Goal: Transaction & Acquisition: Purchase product/service

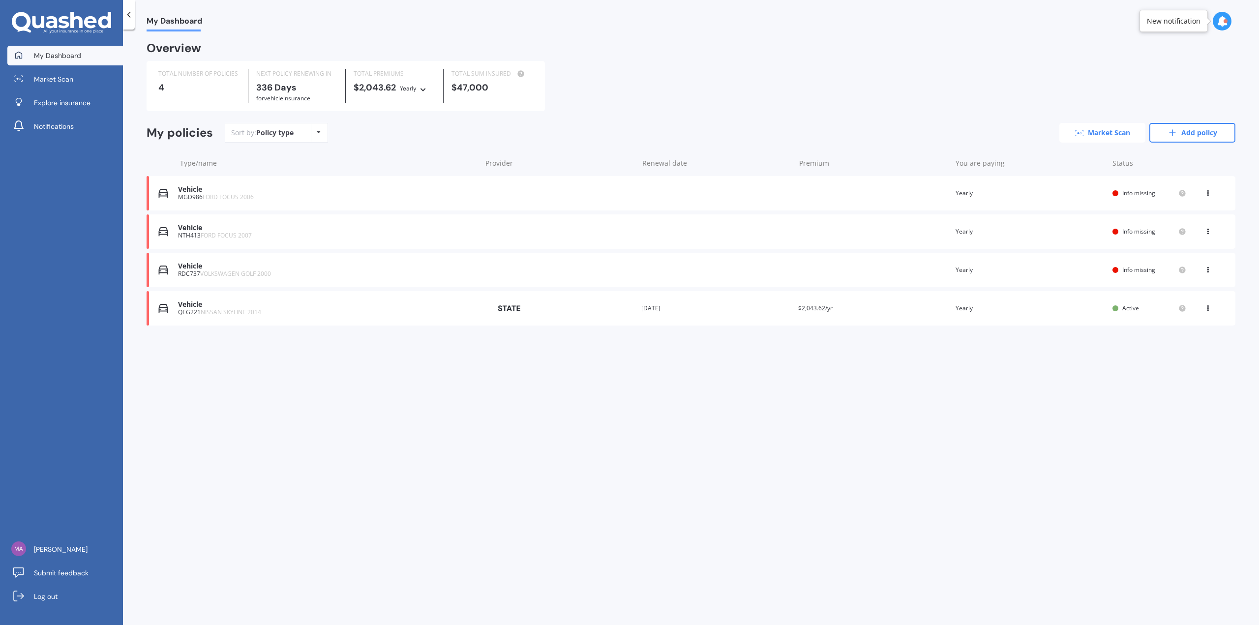
click at [1118, 131] on link "Market Scan" at bounding box center [1102, 133] width 86 height 20
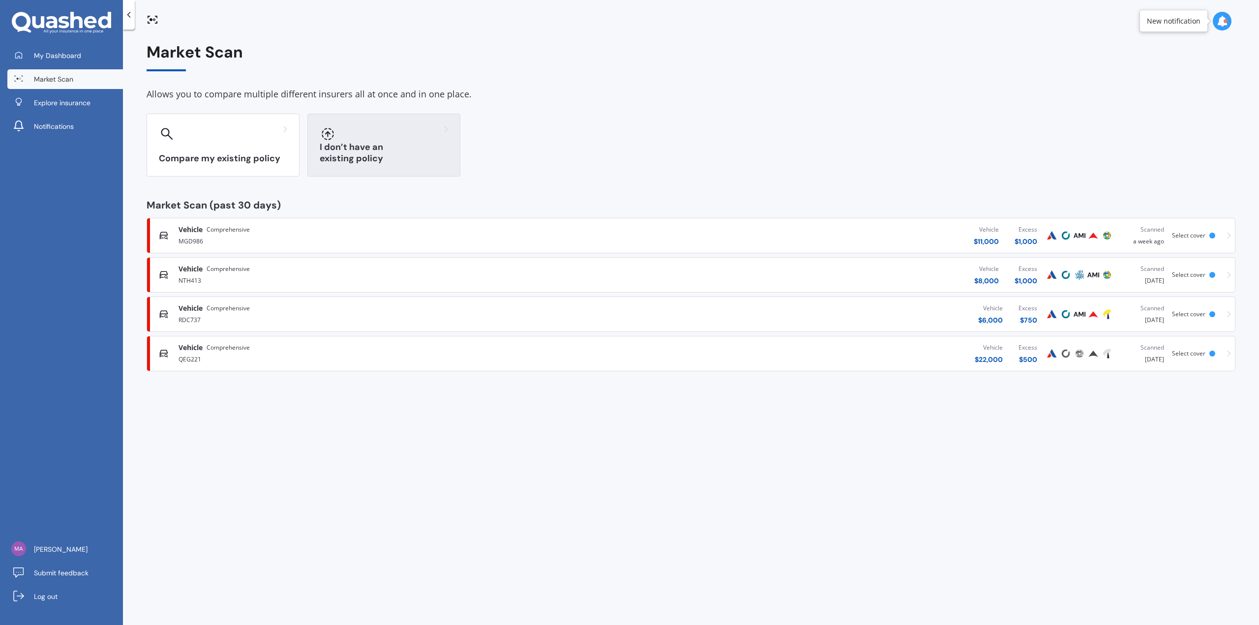
click at [385, 129] on div at bounding box center [384, 134] width 128 height 16
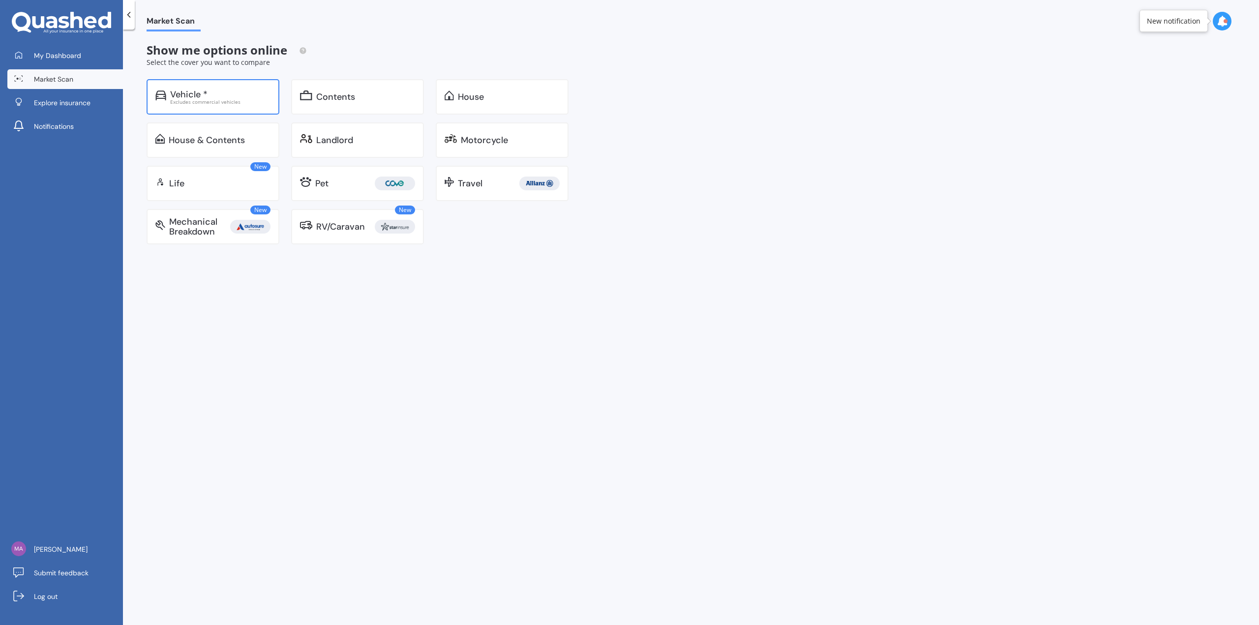
click at [204, 90] on div "Vehicle *" at bounding box center [188, 95] width 37 height 10
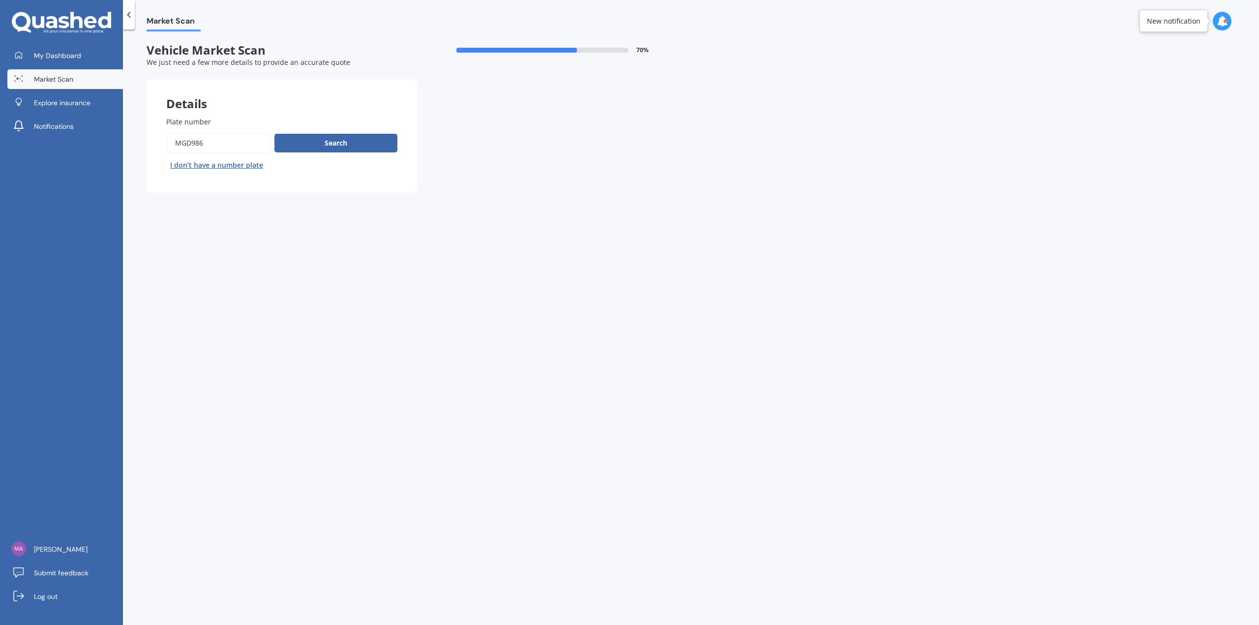
drag, startPoint x: 217, startPoint y: 151, endPoint x: 106, endPoint y: 143, distance: 111.5
click at [106, 143] on div "My Dashboard Market Scan Explore insurance Notifications [PERSON_NAME] Submit f…" at bounding box center [629, 312] width 1259 height 625
type input "HNC578"
click at [372, 148] on button "Search" at bounding box center [335, 143] width 123 height 19
select select "VOLKSWAGEN"
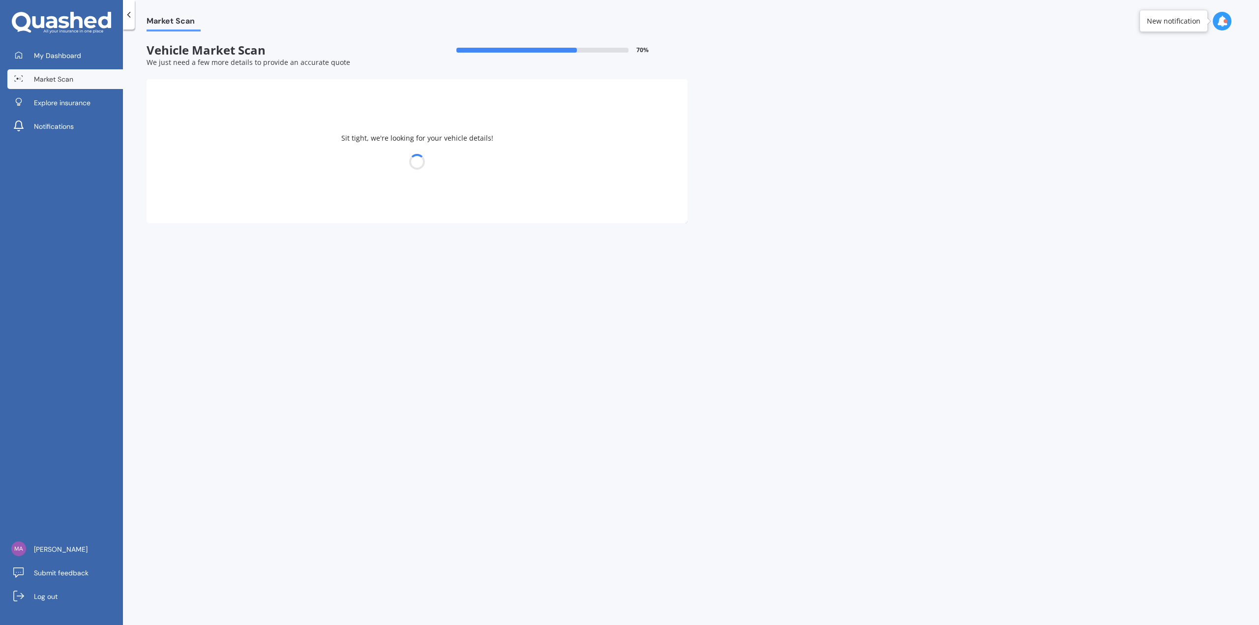
select select "GOLF"
select select "06"
select select "09"
select select "1998"
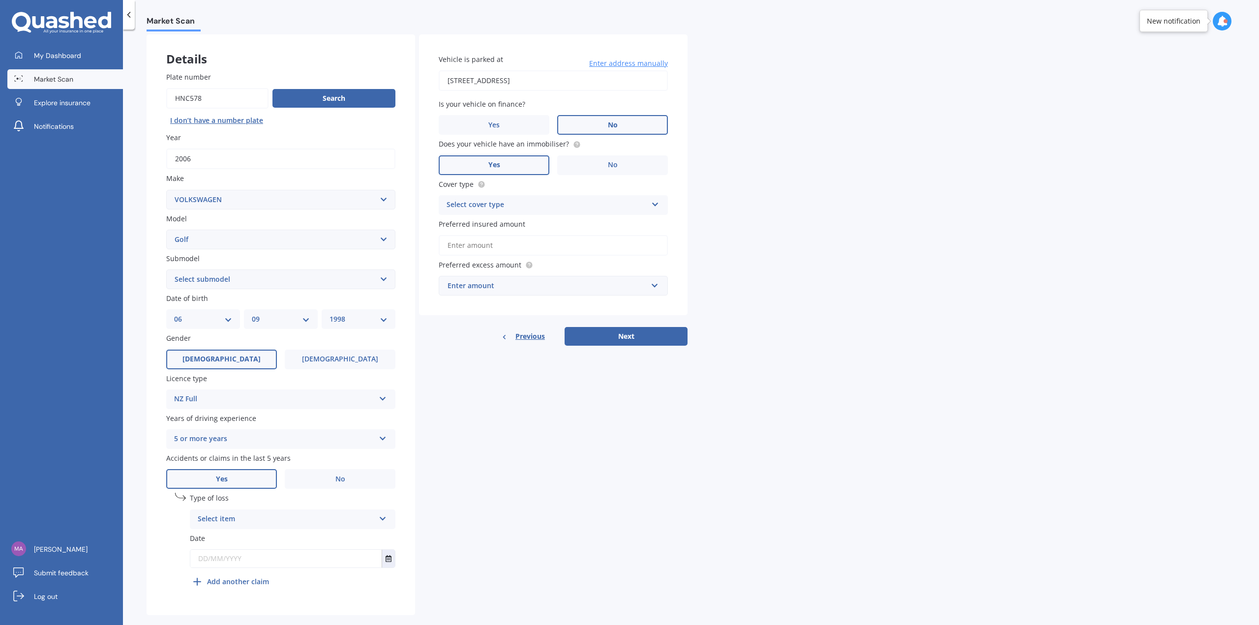
scroll to position [60, 0]
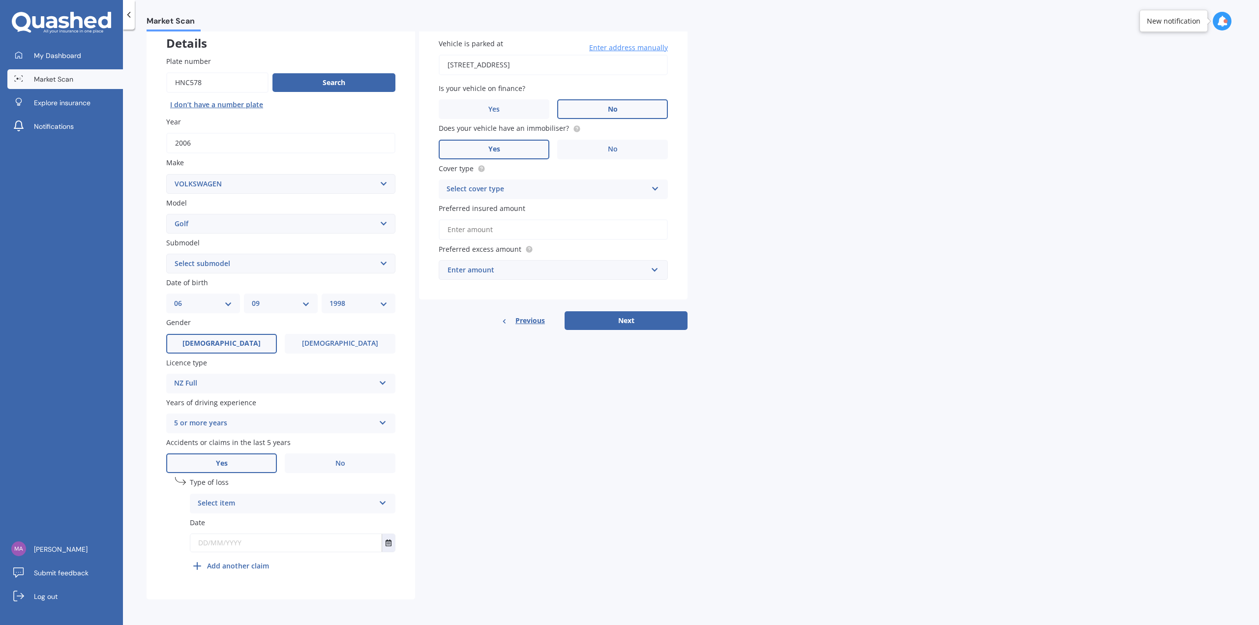
click at [283, 261] on select "Select submodel (All other) 1.4 GT TSI 1.4 TSI 1.6 1.6 FSI 1.6 TSI 1.8 1.9 TDI …" at bounding box center [280, 264] width 229 height 20
select select "2.0 T GTI"
click at [166, 254] on select "Select submodel (All other) 1.4 GT TSI 1.4 TSI 1.6 1.6 FSI 1.6 TSI 1.8 1.9 TDI …" at bounding box center [280, 264] width 229 height 20
click at [313, 502] on div "Select item" at bounding box center [286, 504] width 177 height 12
click at [264, 540] on span "Not at fault accident" at bounding box center [233, 540] width 70 height 9
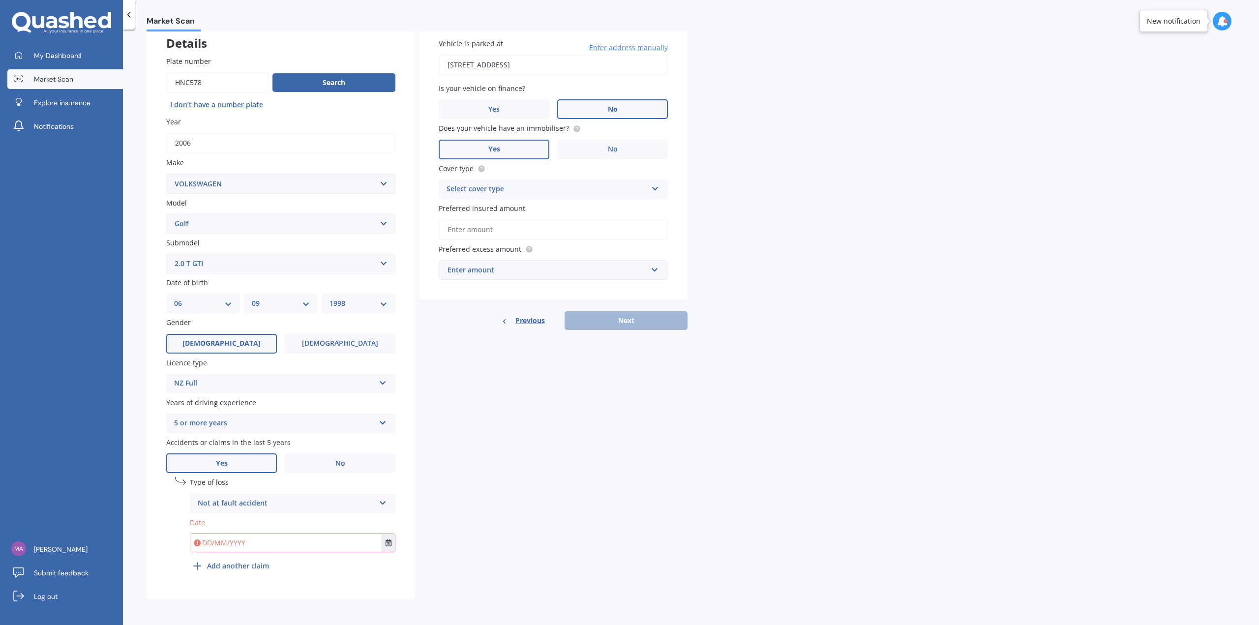
click at [274, 542] on input "text" at bounding box center [285, 543] width 191 height 18
click at [387, 541] on icon "Select date" at bounding box center [389, 542] width 6 height 7
click at [229, 418] on button "[DATE]" at bounding box center [217, 422] width 42 height 18
click at [202, 517] on div "Sep" at bounding box center [208, 515] width 33 height 31
click at [219, 424] on button "[DATE]" at bounding box center [217, 422] width 42 height 18
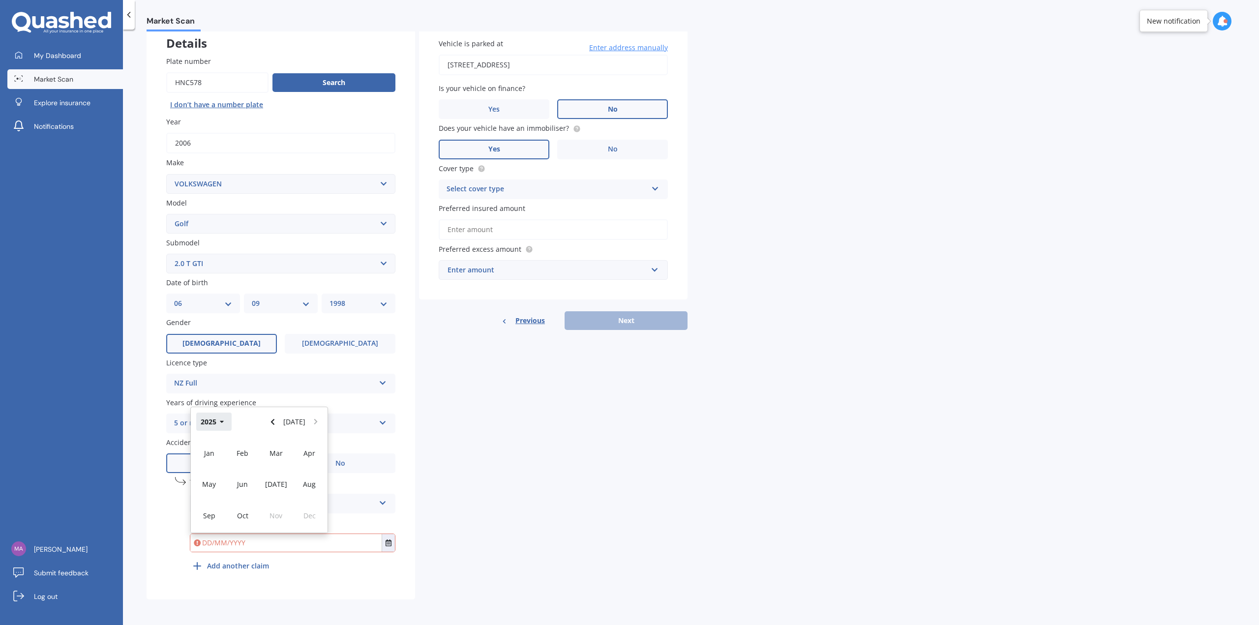
click at [227, 424] on button "2025" at bounding box center [213, 422] width 35 height 18
click at [210, 480] on span "2023" at bounding box center [209, 483] width 16 height 9
click at [220, 510] on div "Sep" at bounding box center [208, 515] width 33 height 31
click at [222, 491] on span "12" at bounding box center [221, 490] width 8 height 9
type input "[DATE]"
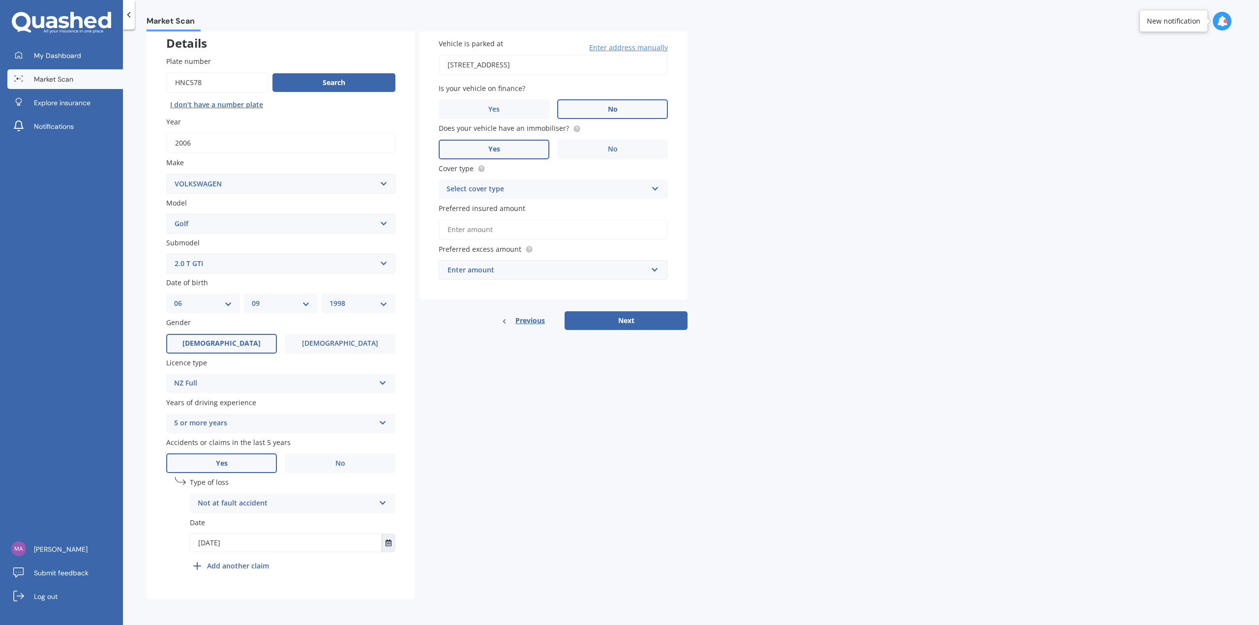
click at [241, 564] on b "Add another claim" at bounding box center [238, 566] width 62 height 10
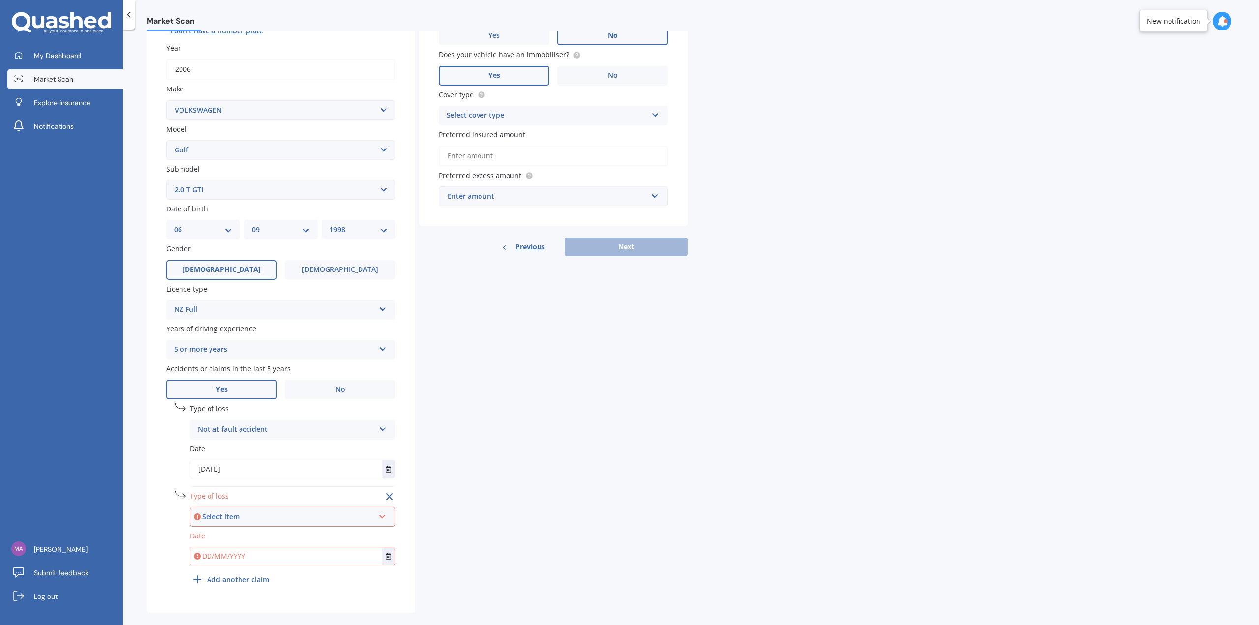
scroll to position [148, 0]
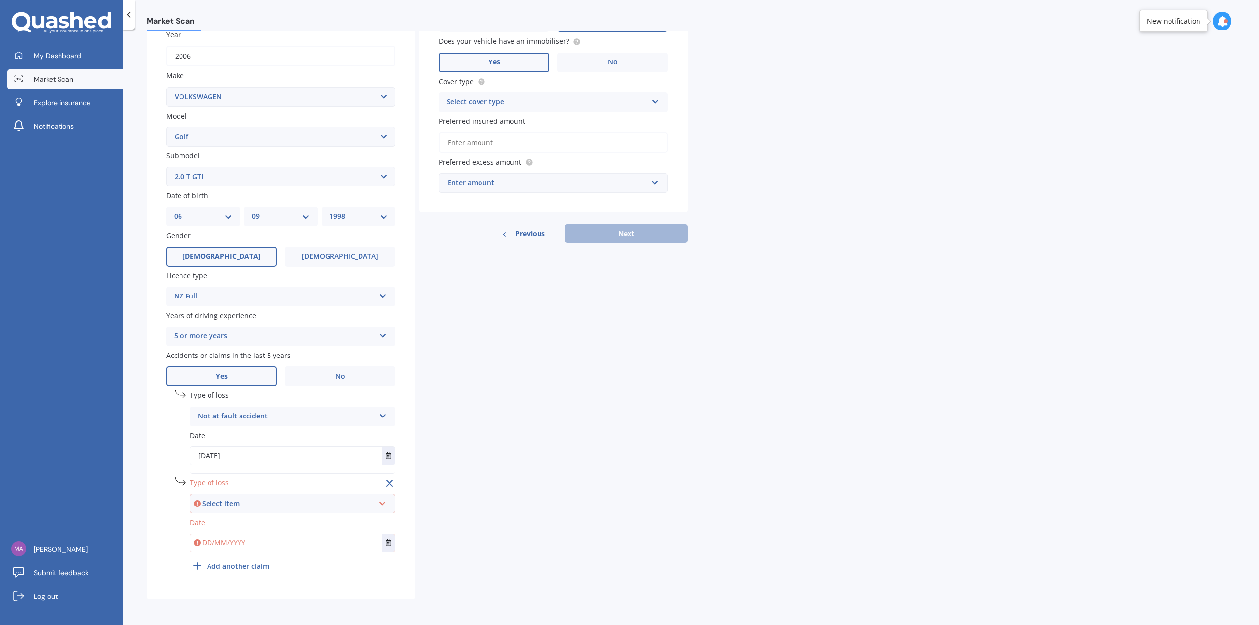
click at [223, 506] on div "Select item" at bounding box center [288, 503] width 172 height 11
click at [236, 536] on span "Not at fault accident" at bounding box center [234, 539] width 70 height 9
click at [391, 545] on icon "Select date" at bounding box center [389, 542] width 6 height 7
click at [228, 419] on button "[DATE]" at bounding box center [217, 422] width 42 height 18
click at [223, 421] on icon "button" at bounding box center [222, 422] width 4 height 7
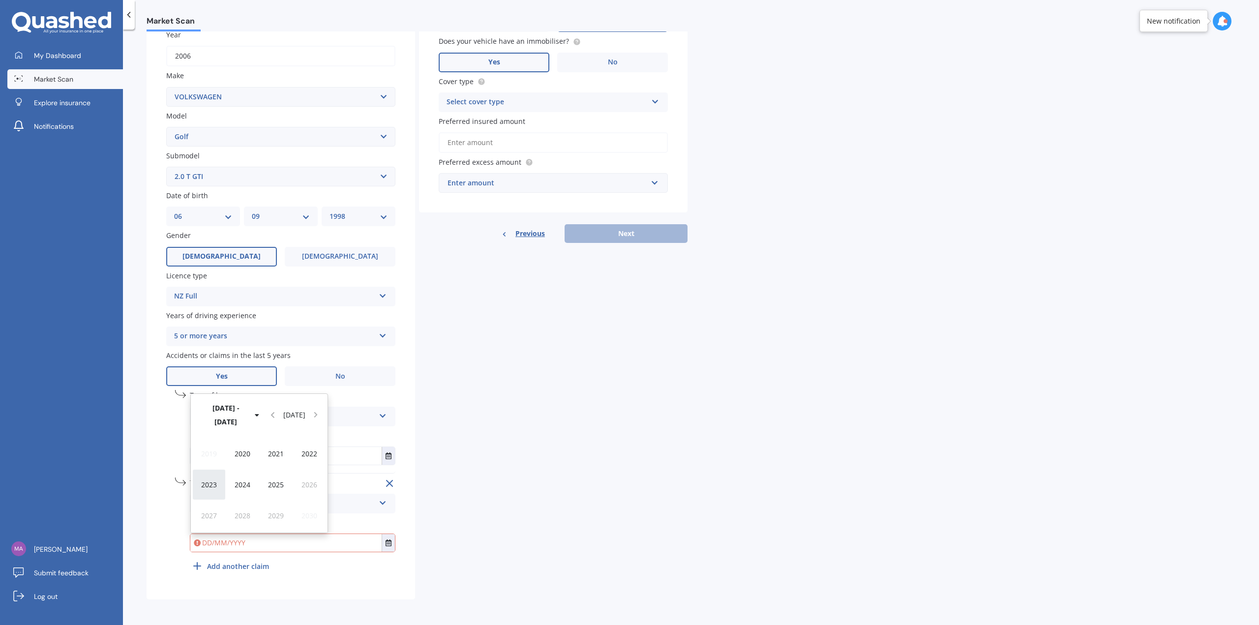
click at [215, 487] on span "2023" at bounding box center [209, 484] width 16 height 9
click at [214, 520] on span "Sep" at bounding box center [209, 515] width 12 height 9
click at [280, 506] on span "22" at bounding box center [278, 507] width 8 height 9
type input "[DATE]"
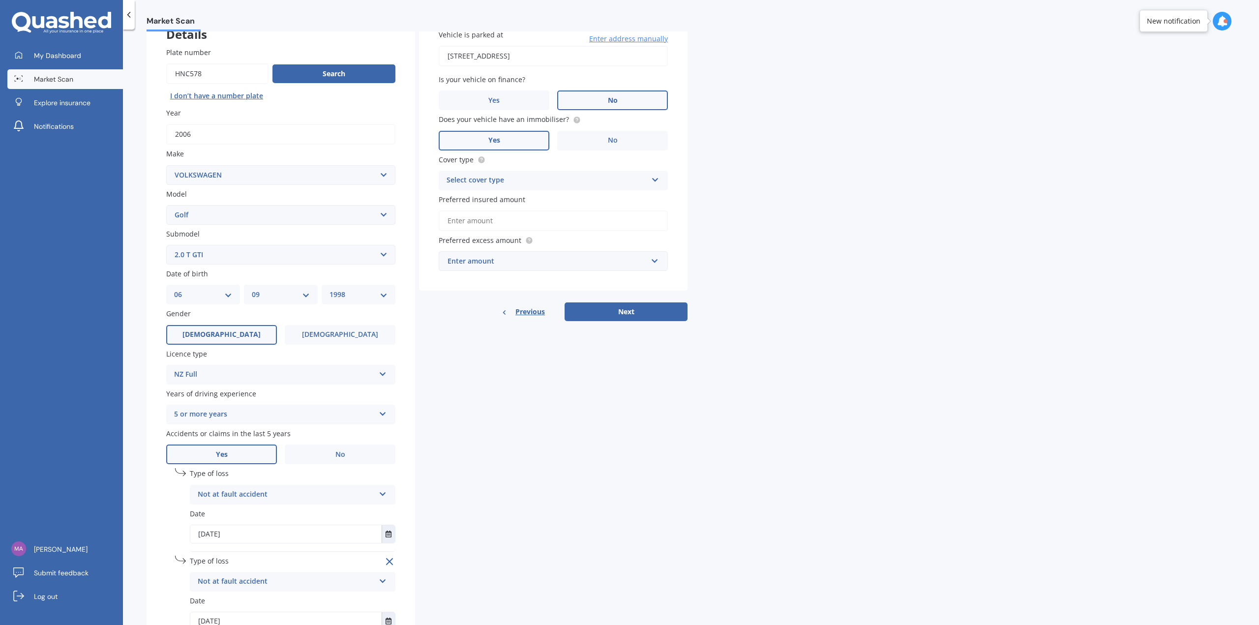
scroll to position [0, 0]
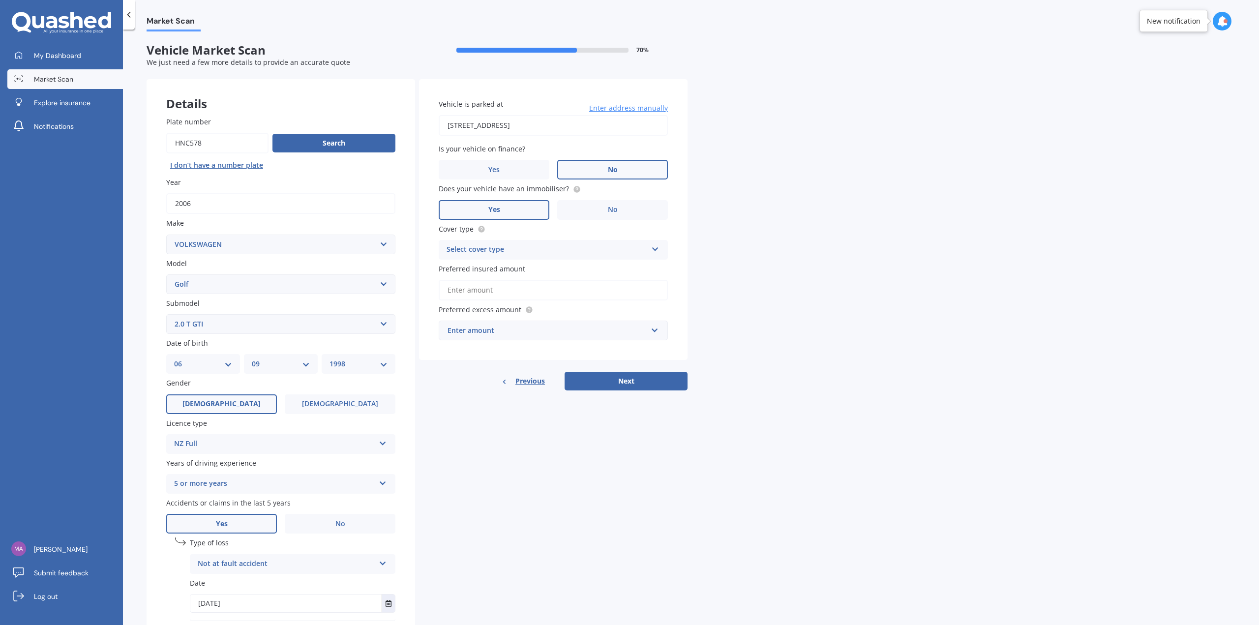
click at [584, 244] on div "Select cover type" at bounding box center [547, 250] width 201 height 12
click at [538, 268] on div "Comprehensive" at bounding box center [553, 269] width 228 height 18
click at [545, 290] on input "Preferred insured amount" at bounding box center [553, 290] width 229 height 21
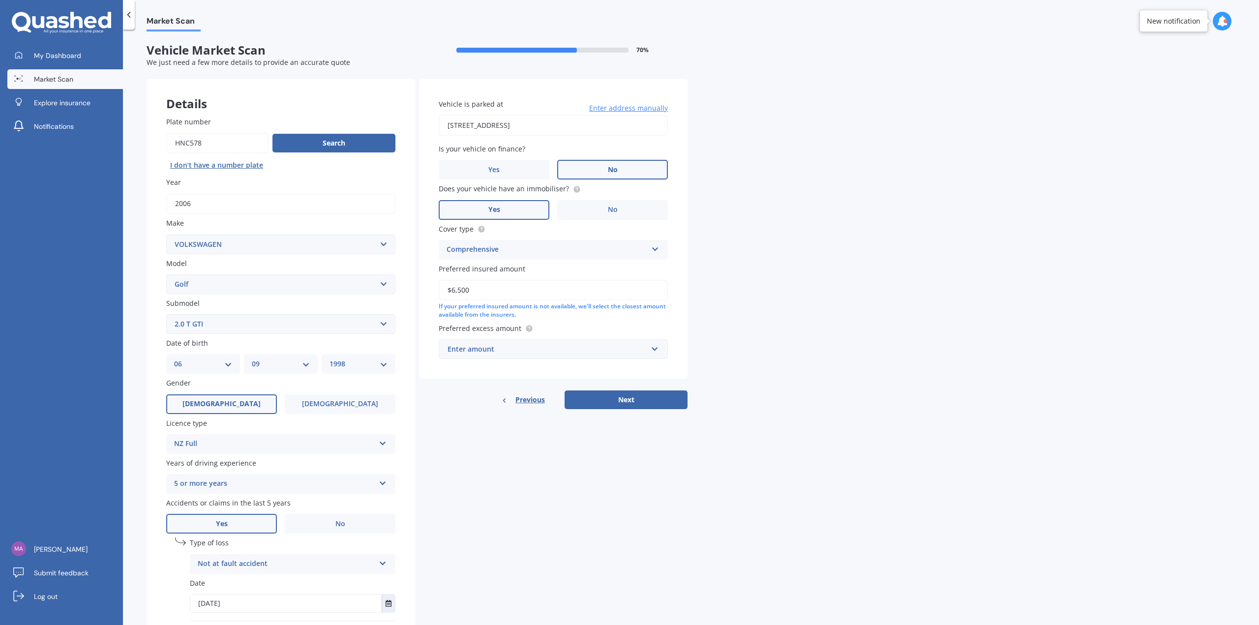
type input "$6,500"
click at [573, 353] on div "Enter amount" at bounding box center [548, 349] width 200 height 11
click at [484, 424] on div "$750" at bounding box center [553, 422] width 228 height 18
click at [642, 391] on button "Next" at bounding box center [626, 399] width 123 height 19
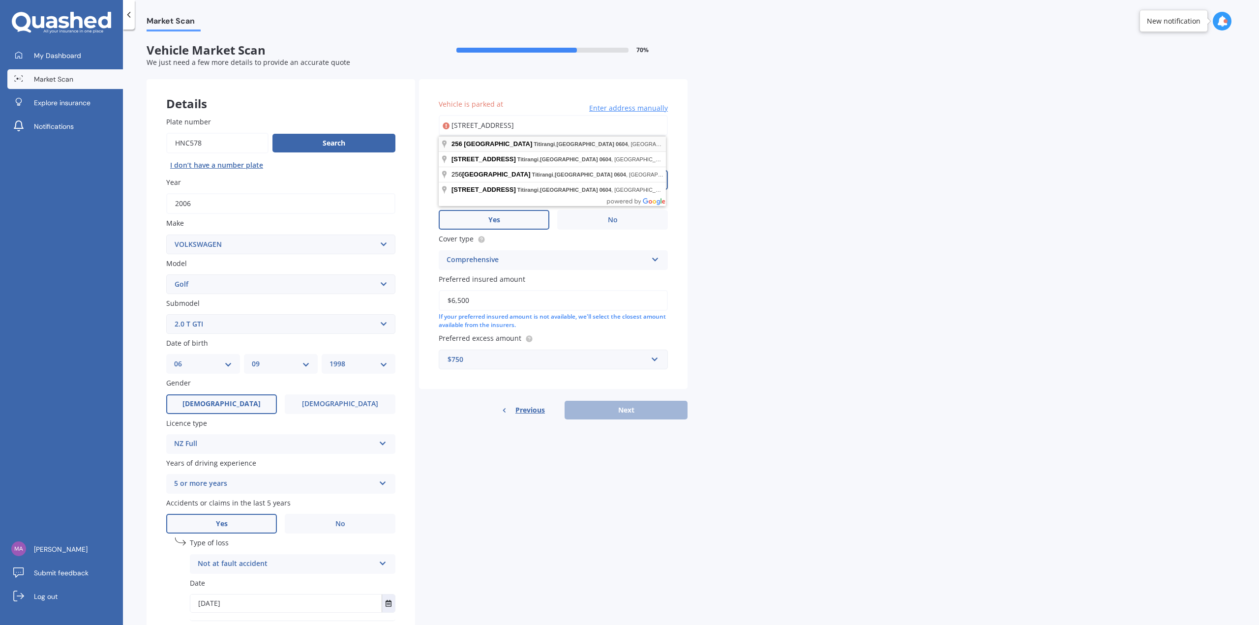
type input "[STREET_ADDRESS]"
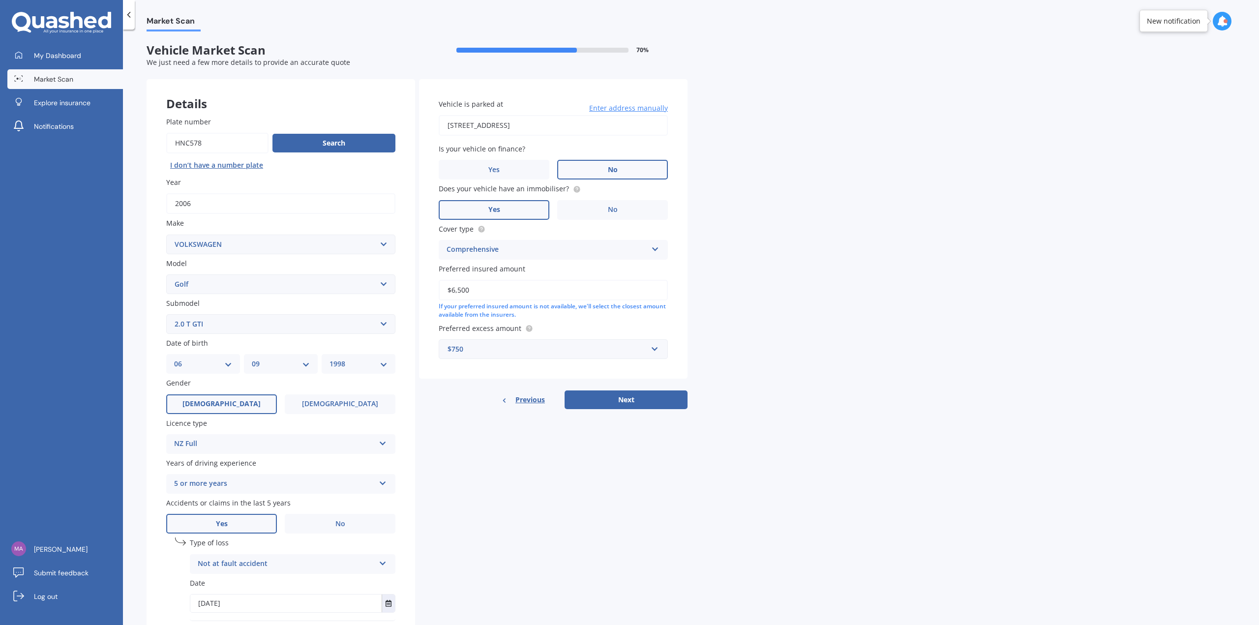
click at [627, 394] on button "Next" at bounding box center [626, 399] width 123 height 19
select select "06"
select select "09"
select select "1998"
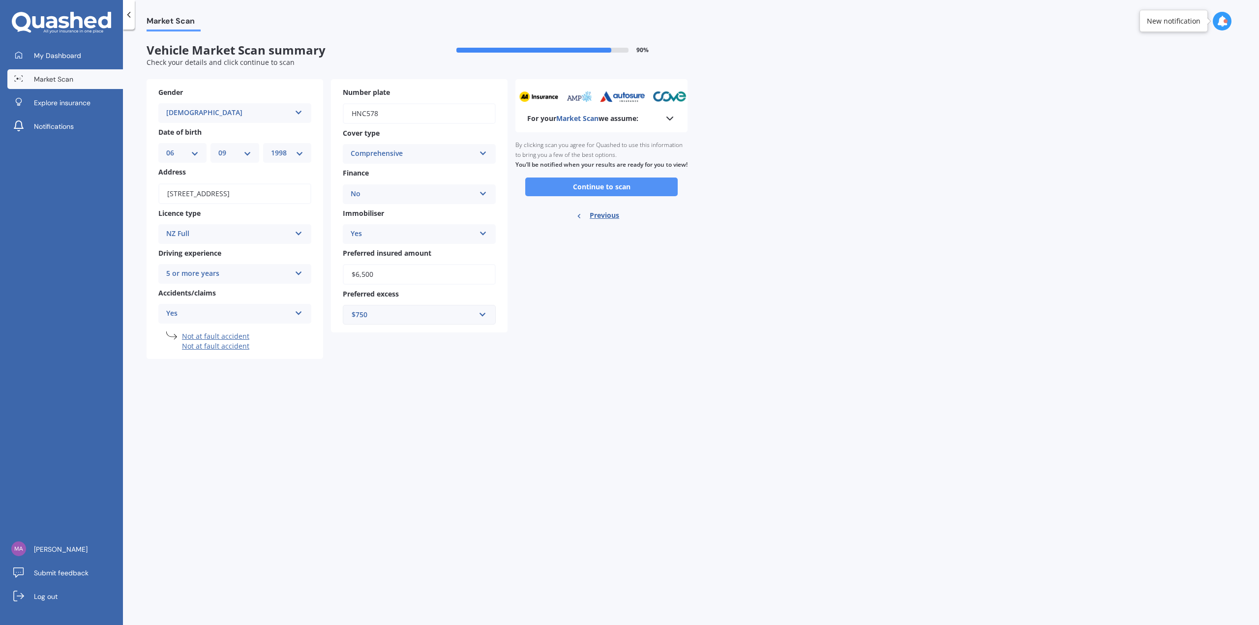
click at [599, 196] on button "Continue to scan" at bounding box center [601, 187] width 152 height 19
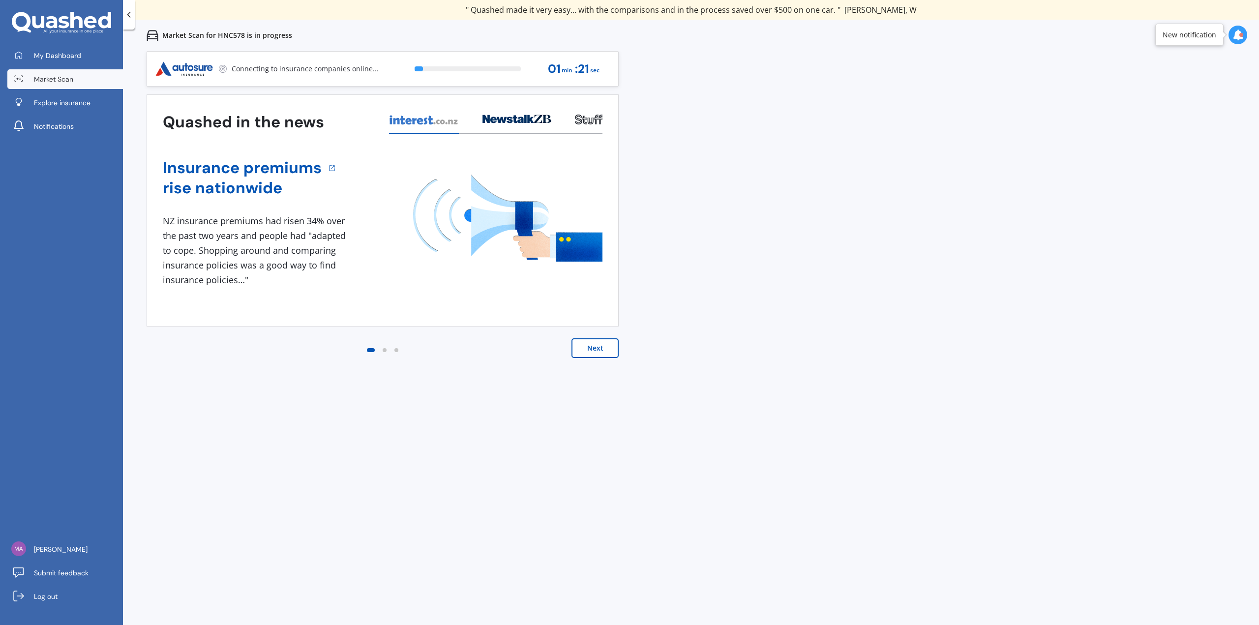
click at [923, 295] on div "Previous 80,000+ [DEMOGRAPHIC_DATA] consumers have signed up to shop and save t…" at bounding box center [691, 363] width 1136 height 625
click at [545, 59] on div "View my quotes" at bounding box center [562, 69] width 60 height 24
